Goal: Information Seeking & Learning: Learn about a topic

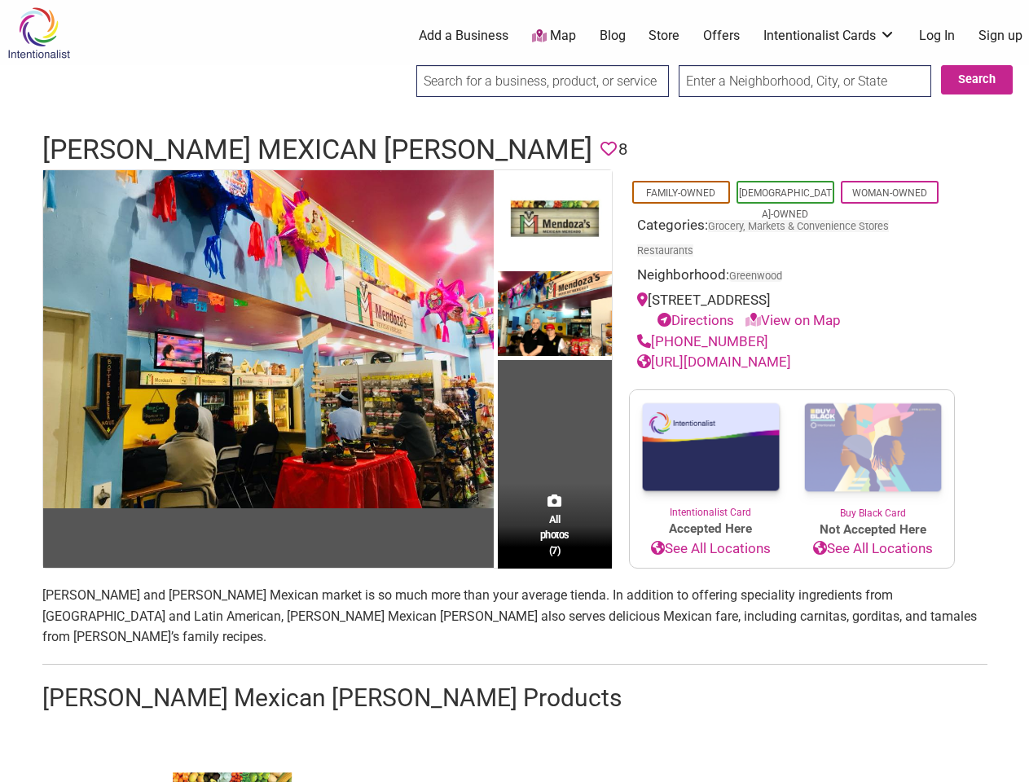
click at [514, 391] on td "All photos (7)" at bounding box center [555, 368] width 114 height 397
click at [268, 338] on img at bounding box center [268, 339] width 450 height 338
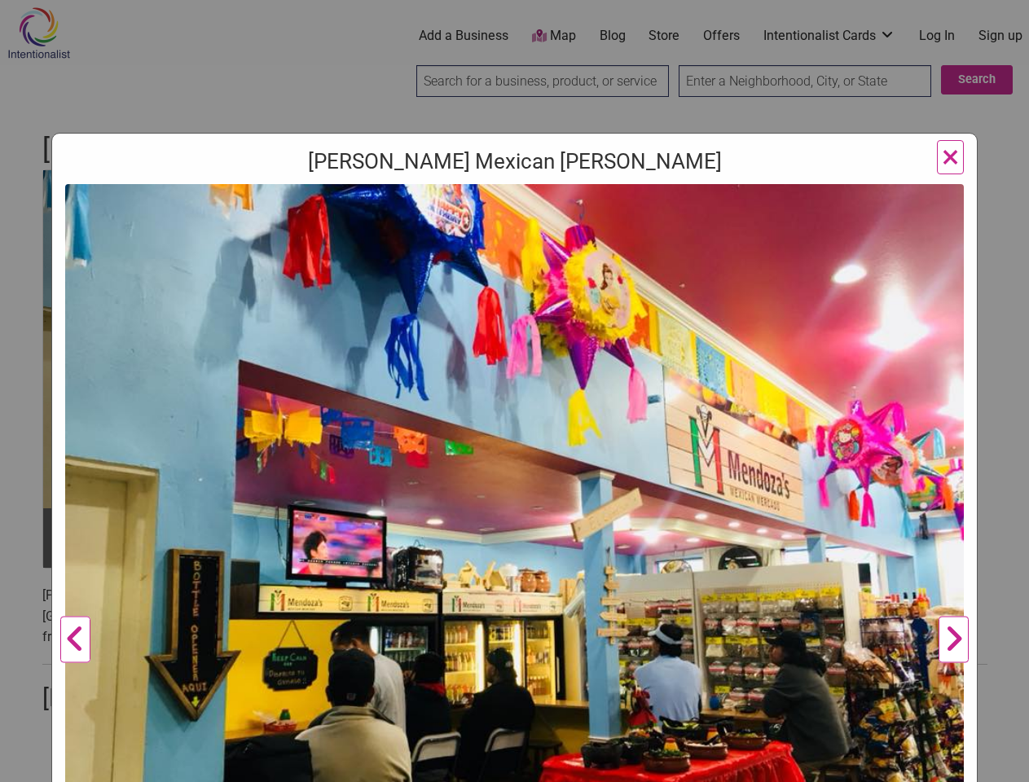
click at [555, 219] on img at bounding box center [514, 520] width 898 height 673
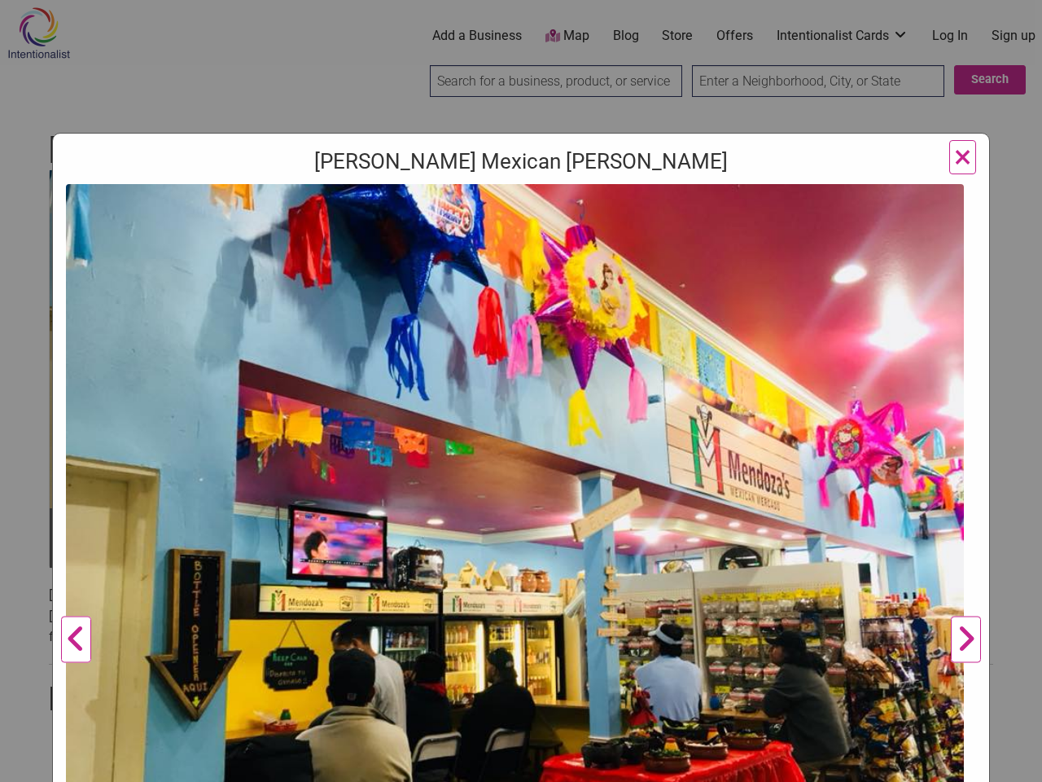
click at [555, 314] on img at bounding box center [515, 520] width 898 height 673
click at [555, 567] on img at bounding box center [515, 520] width 898 height 673
click at [1010, 763] on div "[PERSON_NAME] Mexican [PERSON_NAME] Previous [PERSON_NAME] [PERSON_NAME] owners…" at bounding box center [521, 391] width 1042 height 782
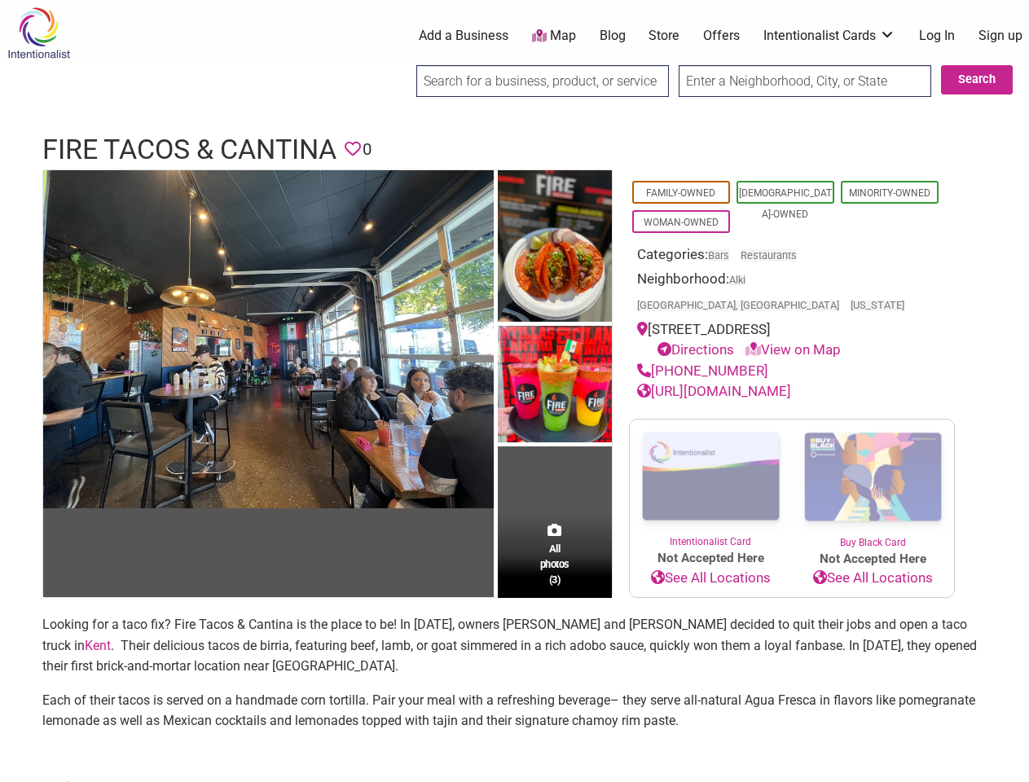
click at [514, 391] on img at bounding box center [555, 386] width 114 height 121
click at [0, 0] on img at bounding box center [0, 0] width 0 height 0
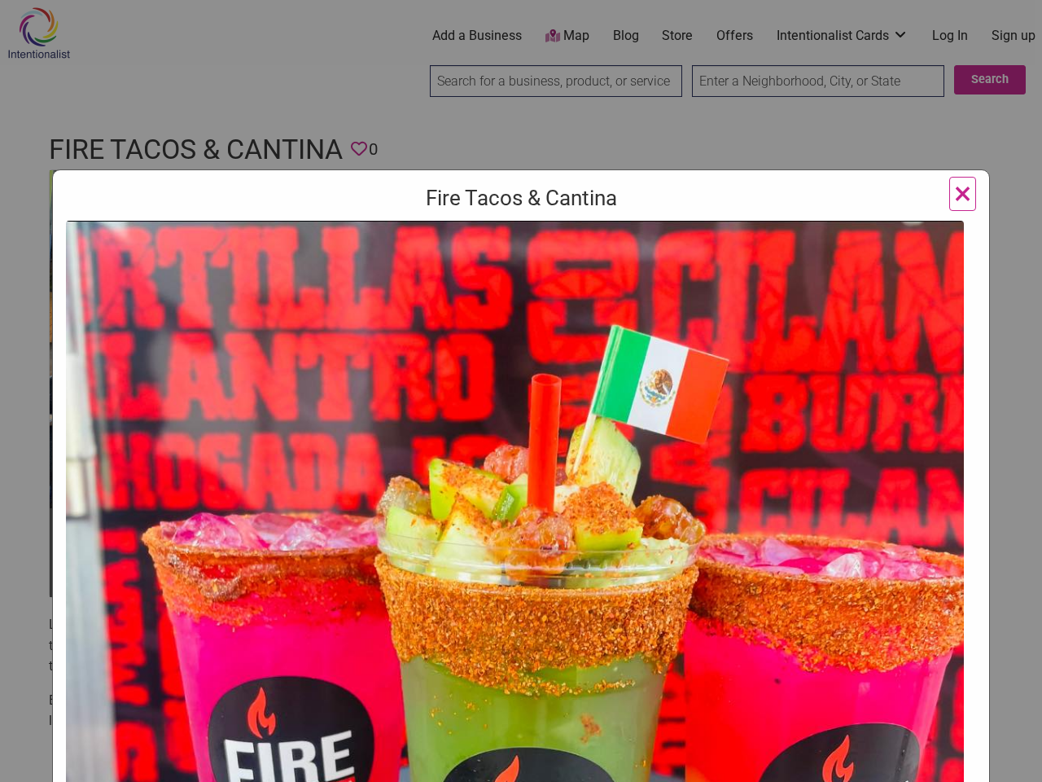
click at [555, 384] on img at bounding box center [515, 680] width 898 height 919
click at [555, 529] on img at bounding box center [515, 680] width 898 height 919
click at [1010, 763] on div "Fire Tacos & Cantina Previous Next 1 2 3 ×" at bounding box center [521, 391] width 1042 height 782
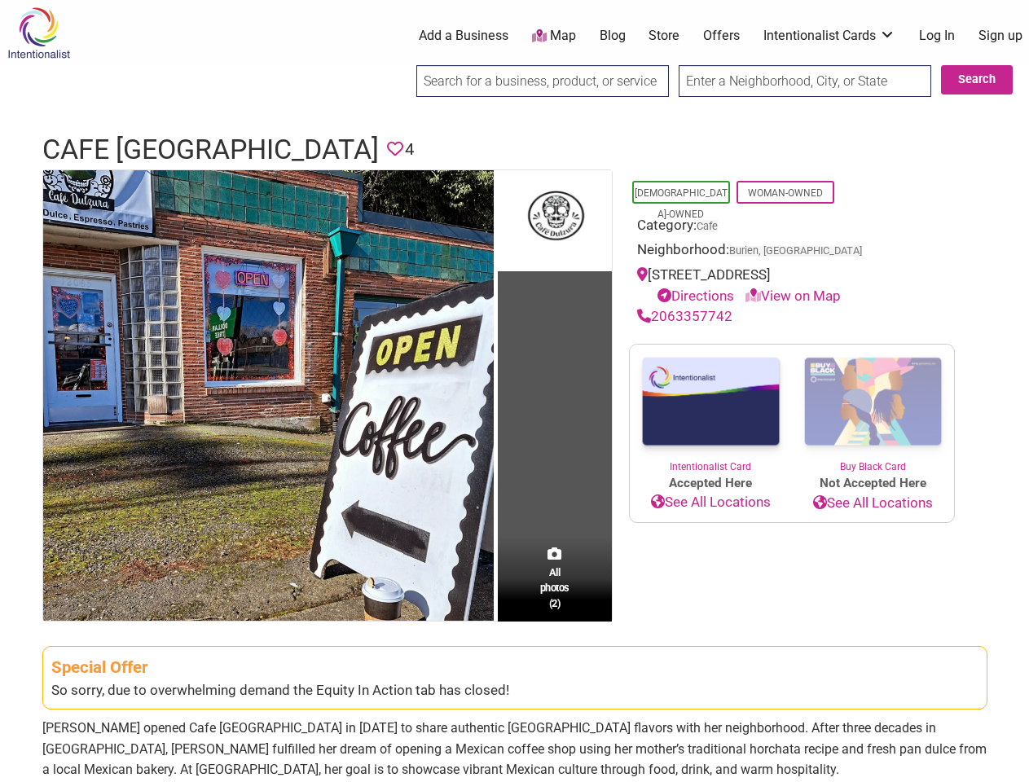
click at [514, 391] on td "All photos (2)" at bounding box center [555, 395] width 114 height 450
click at [268, 394] on img at bounding box center [268, 395] width 450 height 450
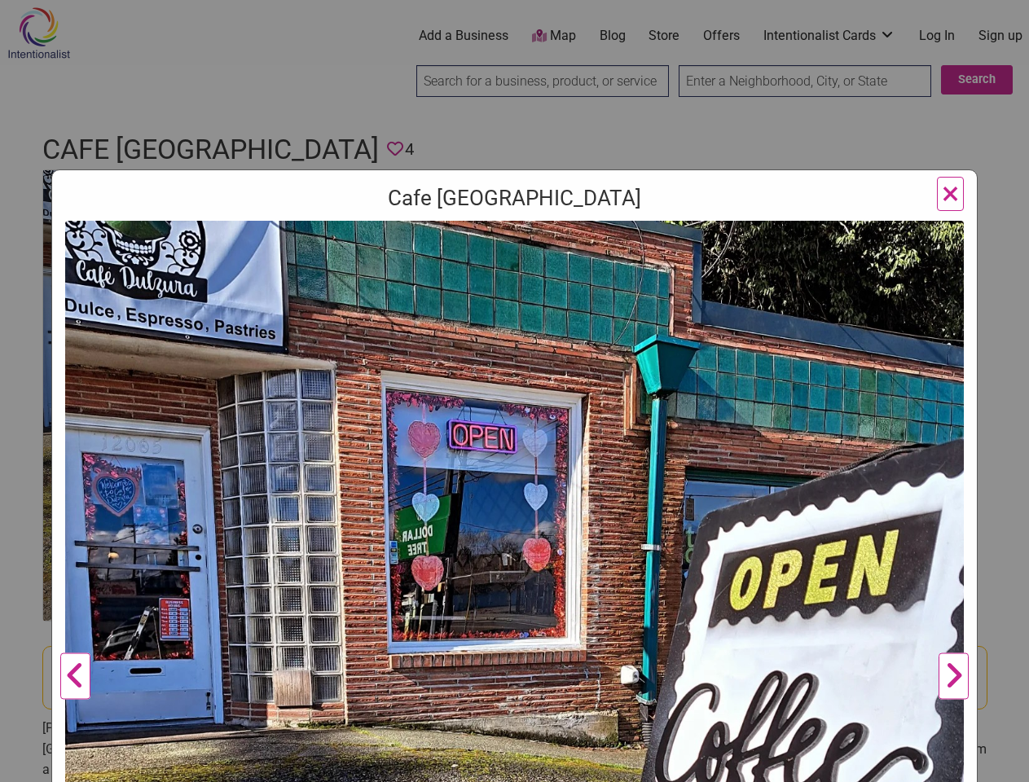
click at [555, 219] on div "Cafe Dulzura Previous Next 1 2 ×" at bounding box center [514, 669] width 926 height 1001
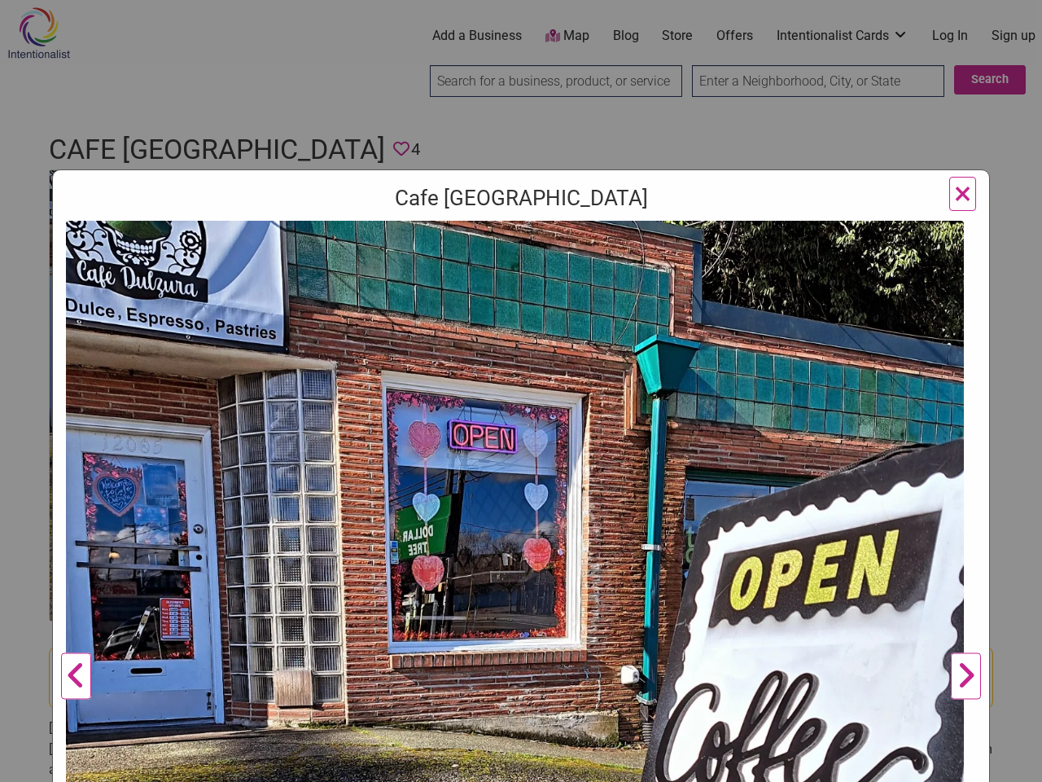
click at [555, 578] on img at bounding box center [515, 670] width 898 height 898
click at [1010, 763] on div "Cafe Dulzura Previous Next 1 2 ×" at bounding box center [521, 391] width 1042 height 782
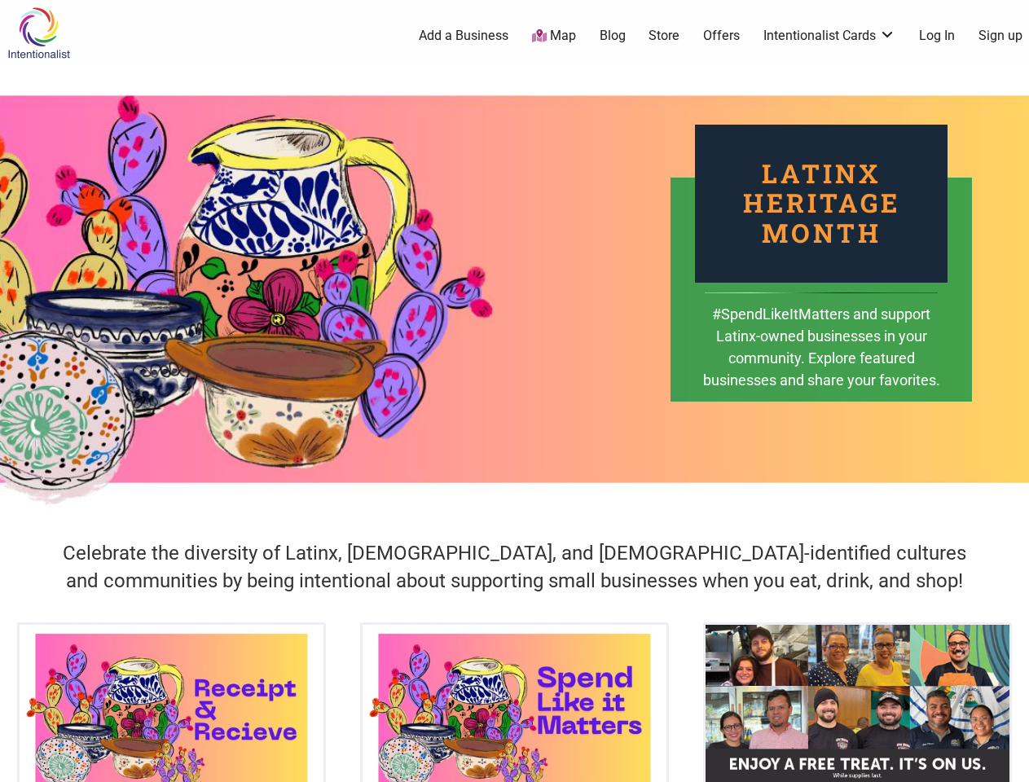
click at [514, 391] on div "Latinx Heritage Month #SpendLikeItMatters and support Latinx-owned businesses i…" at bounding box center [514, 289] width 1029 height 448
click at [1010, 763] on icon at bounding box center [1011, 762] width 18 height 20
